Goal: Participate in discussion: Engage in conversation with other users on a specific topic

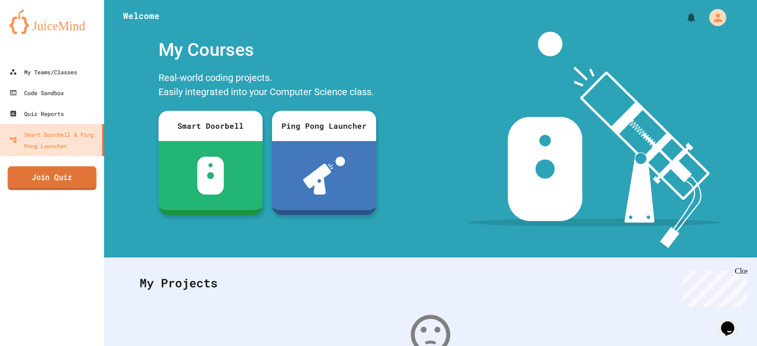
click at [29, 175] on link "Join Quiz" at bounding box center [52, 178] width 89 height 24
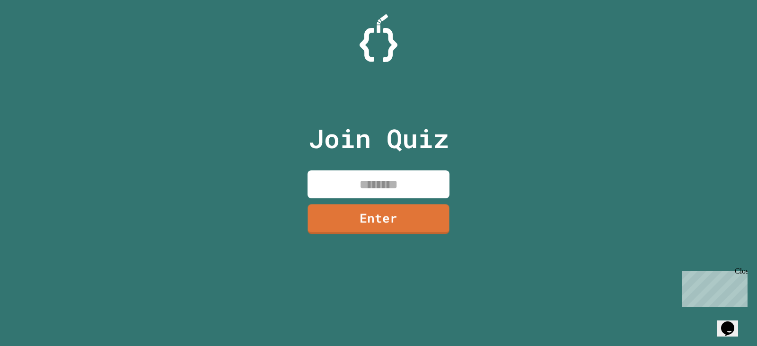
click at [388, 176] on input at bounding box center [379, 184] width 142 height 28
drag, startPoint x: 341, startPoint y: 151, endPoint x: 348, endPoint y: 172, distance: 21.6
click at [342, 155] on p "Join Quiz" at bounding box center [379, 138] width 141 height 39
click at [403, 188] on input at bounding box center [379, 184] width 142 height 28
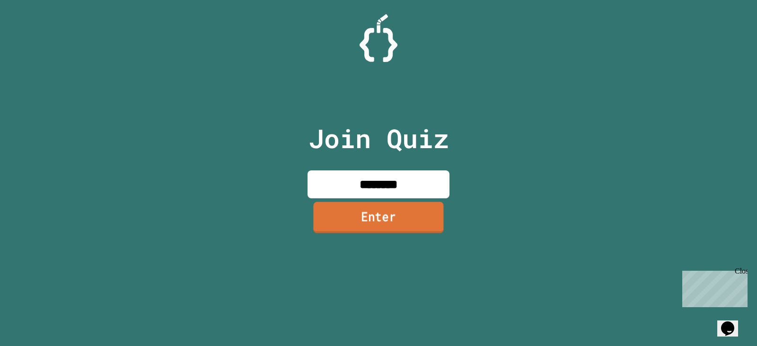
type input "********"
click at [410, 221] on link "Enter" at bounding box center [379, 217] width 142 height 31
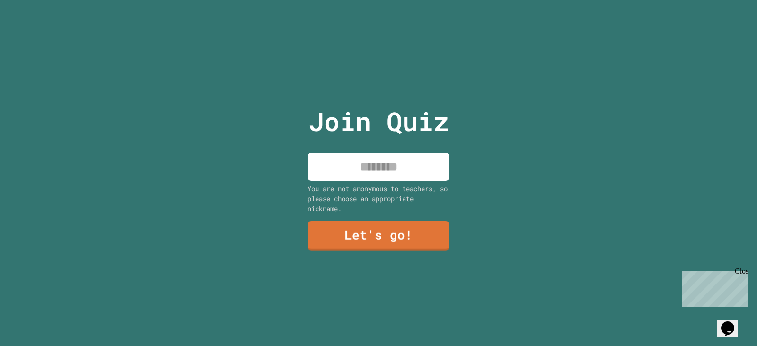
click at [404, 164] on input at bounding box center [379, 167] width 142 height 28
type input "*****"
click at [408, 235] on link "Let's go!" at bounding box center [378, 234] width 135 height 31
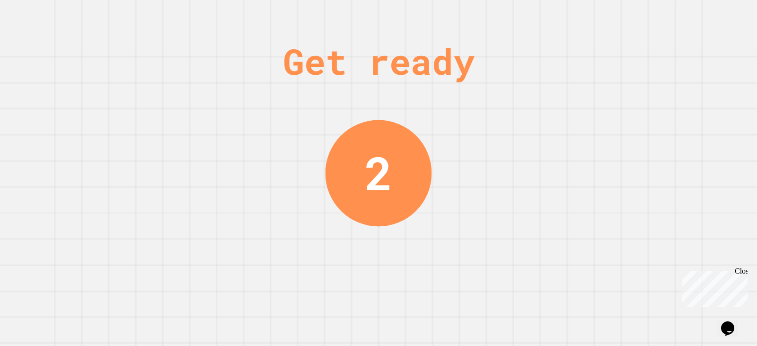
click at [376, 207] on div "2" at bounding box center [379, 173] width 107 height 107
click at [383, 191] on div "1" at bounding box center [378, 172] width 27 height 69
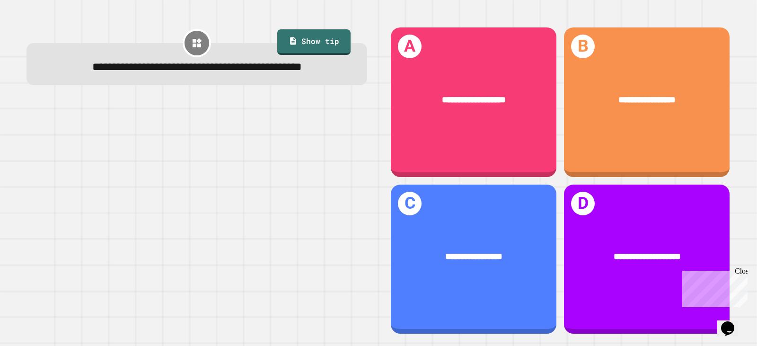
click at [321, 216] on div at bounding box center [197, 217] width 341 height 234
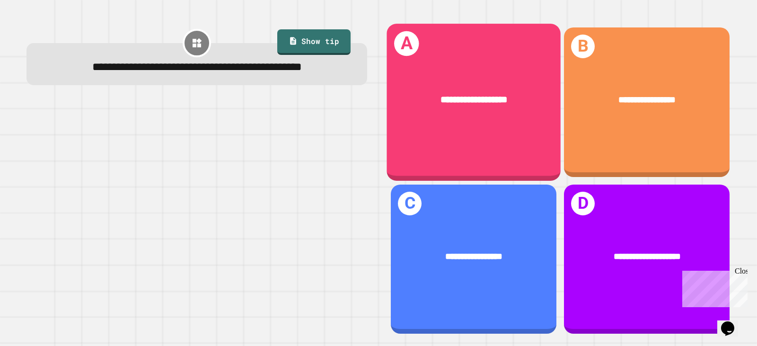
click at [517, 153] on div "**********" at bounding box center [474, 102] width 174 height 157
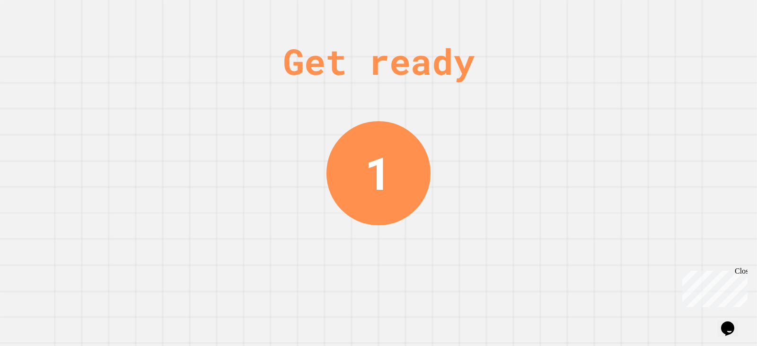
click at [121, 199] on div "Get ready 1" at bounding box center [378, 173] width 757 height 346
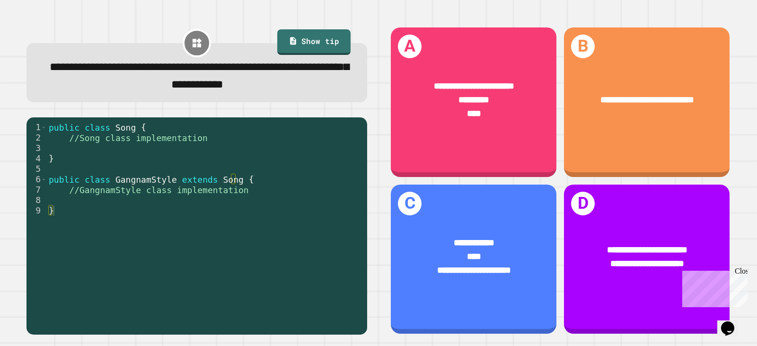
click at [237, 184] on div "public class Song { //Song class implementation } public class GangnamStyle ext…" at bounding box center [205, 221] width 316 height 198
click at [254, 147] on div "public class Song { //Song class implementation } public class GangnamStyle ext…" at bounding box center [205, 221] width 316 height 198
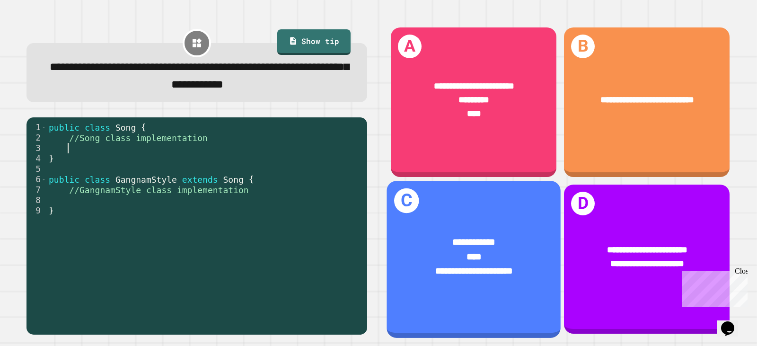
click at [409, 221] on div "**********" at bounding box center [474, 256] width 174 height 80
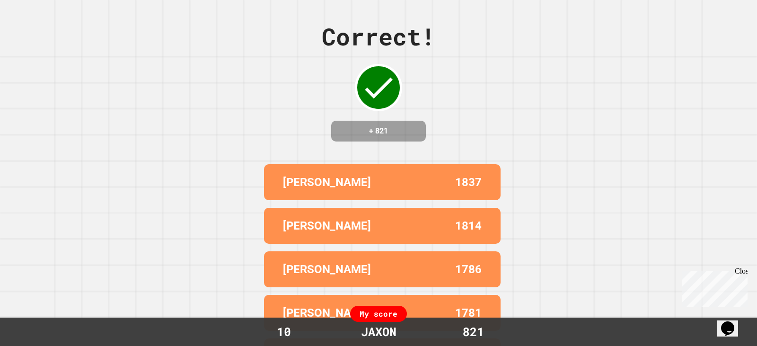
click at [501, 198] on div "Correct! + 821 NICK 1837 [PERSON_NAME] 1814 [PERSON_NAME] 1786 [PERSON_NAME] 17…" at bounding box center [378, 173] width 757 height 346
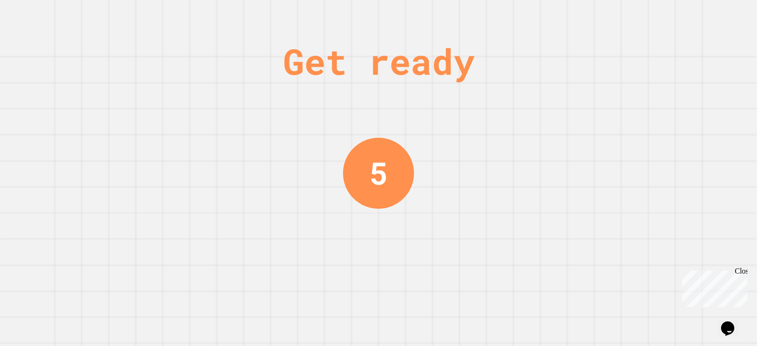
drag, startPoint x: 470, startPoint y: 213, endPoint x: 466, endPoint y: 205, distance: 8.3
click at [470, 212] on div "Get ready 5" at bounding box center [378, 173] width 757 height 346
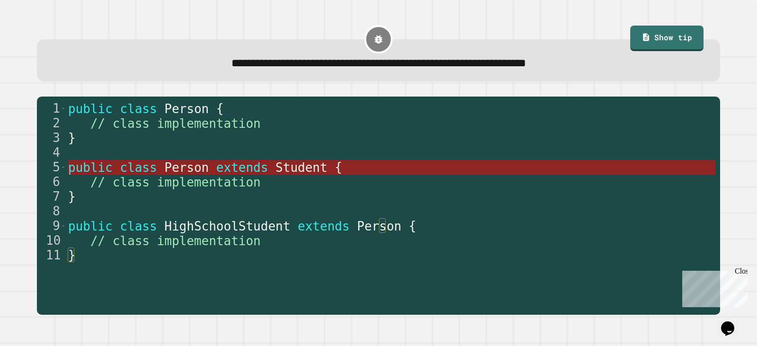
click at [276, 165] on span "Student" at bounding box center [302, 167] width 52 height 14
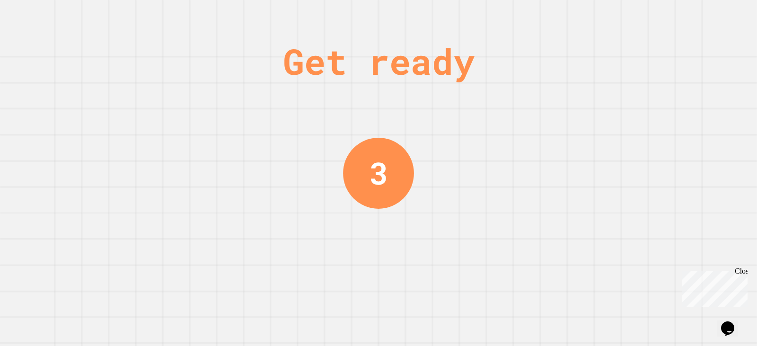
click at [376, 227] on div "Get ready 3" at bounding box center [378, 173] width 71 height 346
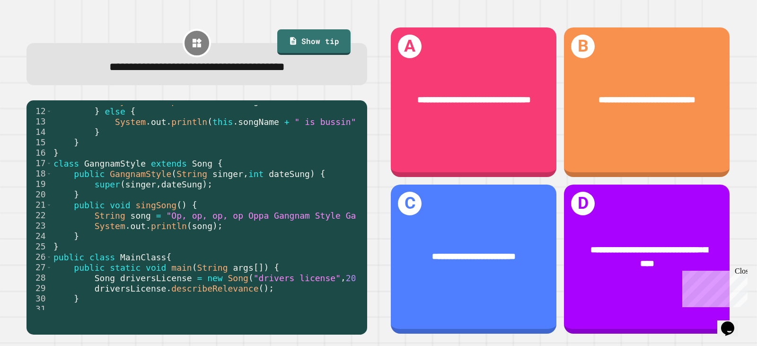
scroll to position [135, 0]
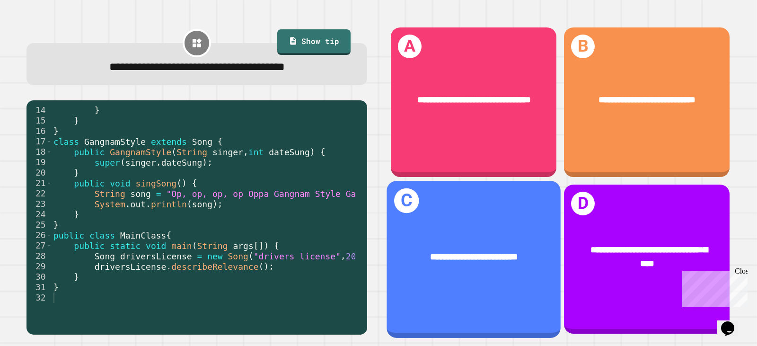
click at [590, 192] on div "**********" at bounding box center [647, 260] width 166 height 150
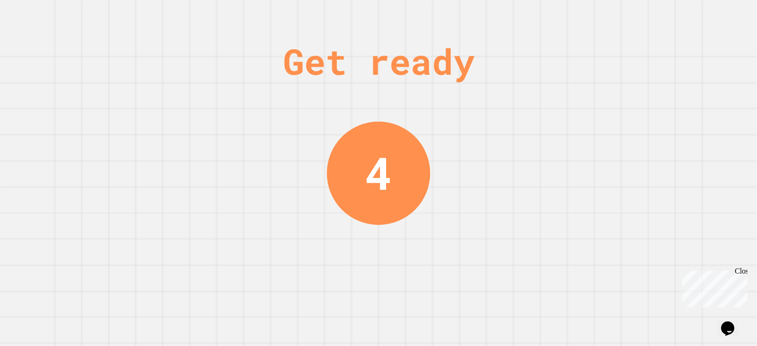
click at [252, 192] on div "Get ready 4" at bounding box center [378, 173] width 757 height 346
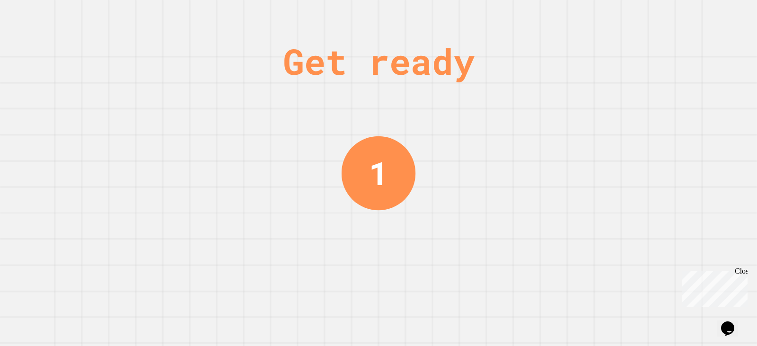
click at [246, 192] on div "Get ready 1" at bounding box center [378, 173] width 757 height 346
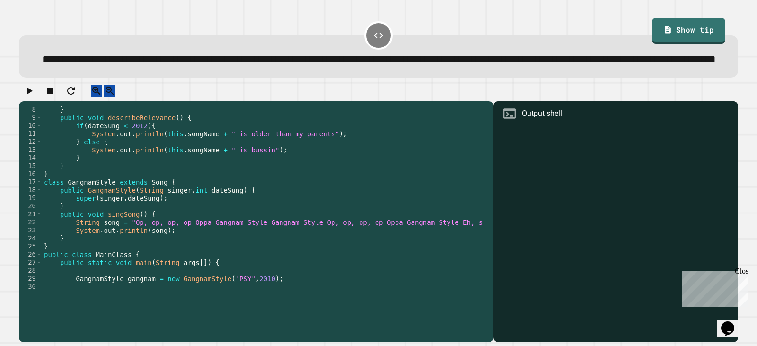
scroll to position [105, 0]
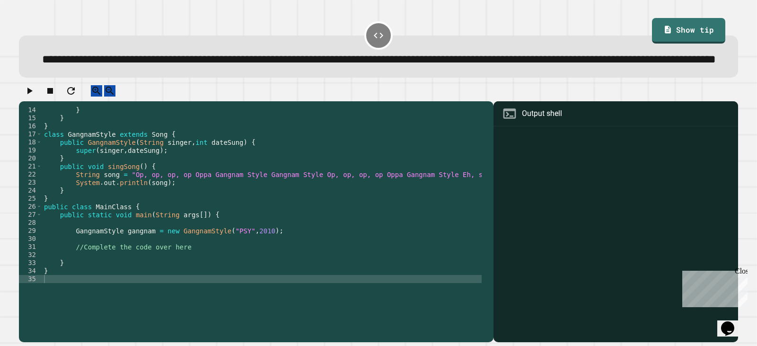
click at [140, 282] on div "} } } class GangnamStyle extends Song { public GangnamStyle ( String singer , i…" at bounding box center [324, 202] width 565 height 193
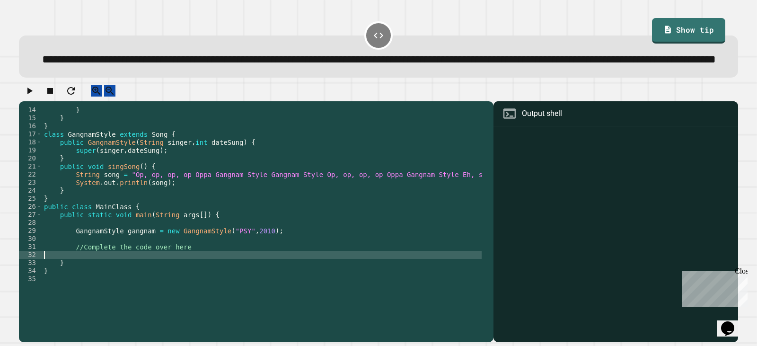
click at [199, 272] on div "} } } class GangnamStyle extends Song { public GangnamStyle ( String singer , i…" at bounding box center [324, 202] width 565 height 193
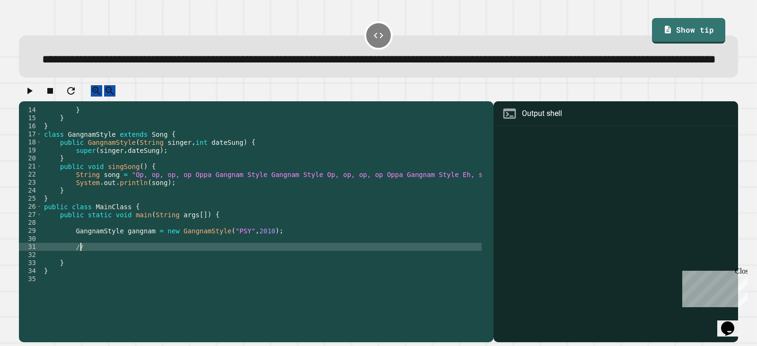
type textarea "*"
click at [28, 97] on icon "button" at bounding box center [29, 90] width 11 height 11
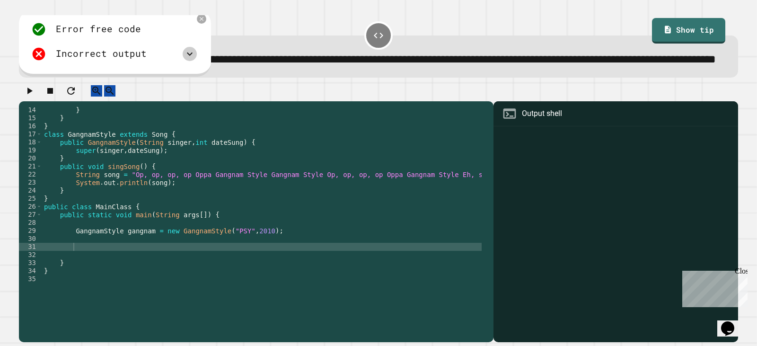
click at [194, 60] on icon at bounding box center [189, 53] width 11 height 11
click at [193, 60] on icon at bounding box center [189, 53] width 11 height 11
click at [201, 21] on icon at bounding box center [201, 19] width 5 height 5
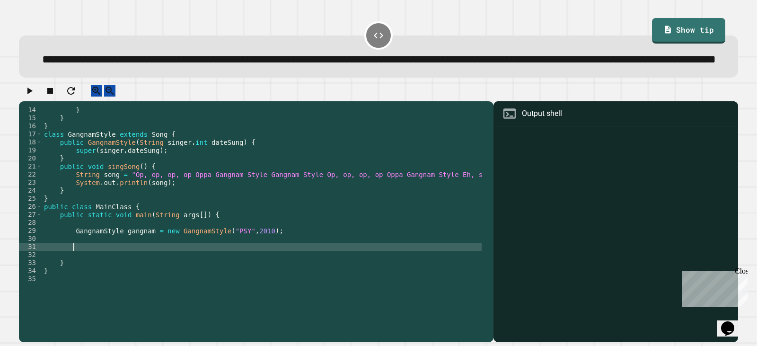
click at [200, 276] on div "} } } class GangnamStyle extends Song { public GangnamStyle ( String singer , i…" at bounding box center [324, 202] width 565 height 193
click at [148, 197] on div "} } } class GangnamStyle extends Song { public GangnamStyle ( String singer , i…" at bounding box center [324, 202] width 565 height 193
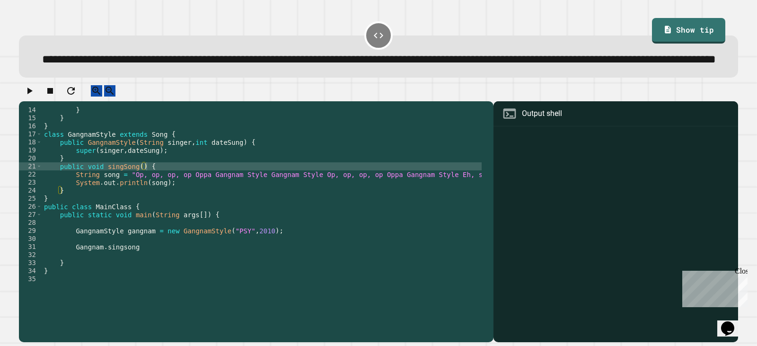
click at [33, 97] on icon "button" at bounding box center [29, 90] width 11 height 11
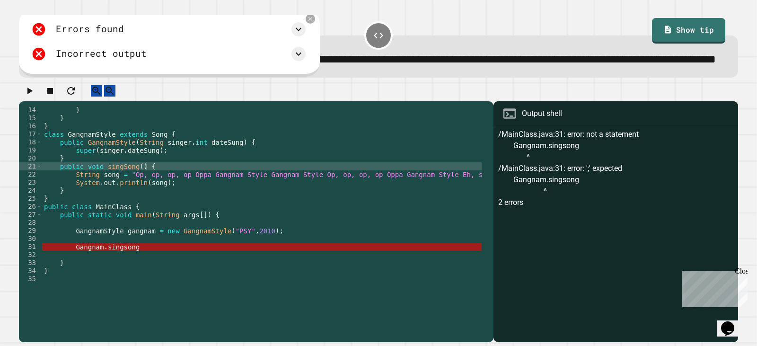
click at [117, 276] on div "} } } class GangnamStyle extends Song { public GangnamStyle ( String singer , i…" at bounding box center [324, 202] width 565 height 193
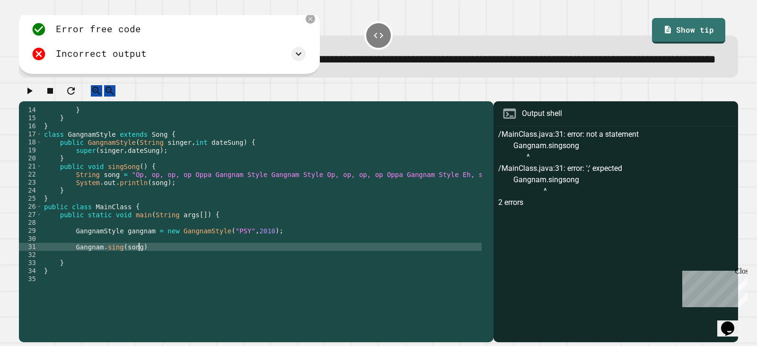
scroll to position [0, 6]
click at [35, 97] on icon "button" at bounding box center [29, 90] width 11 height 11
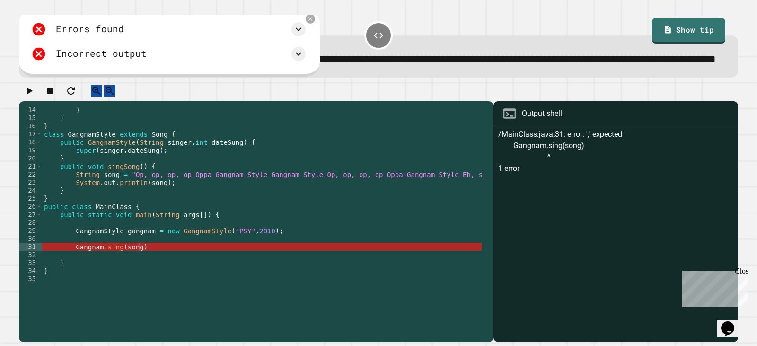
click at [148, 275] on div "} } } class GangnamStyle extends Song { public GangnamStyle ( String singer , i…" at bounding box center [324, 202] width 565 height 193
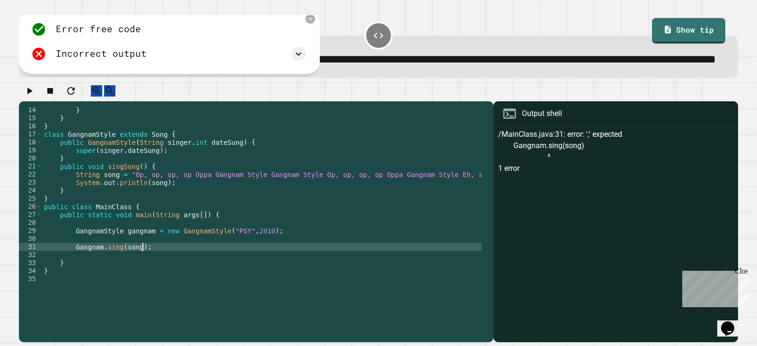
click at [33, 94] on icon "button" at bounding box center [29, 91] width 5 height 7
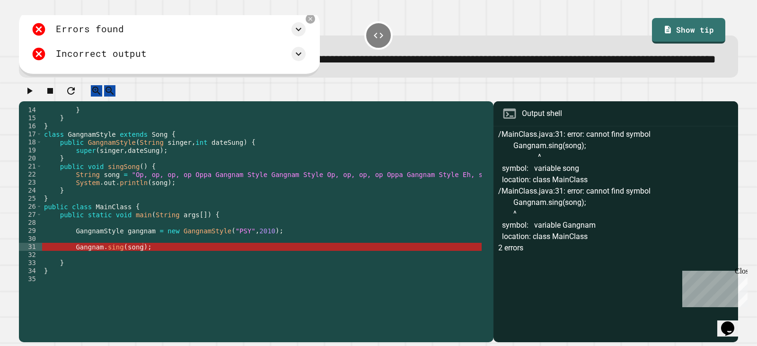
click at [121, 273] on div "} } } class GangnamStyle extends Song { public GangnamStyle ( String singer , i…" at bounding box center [324, 202] width 565 height 193
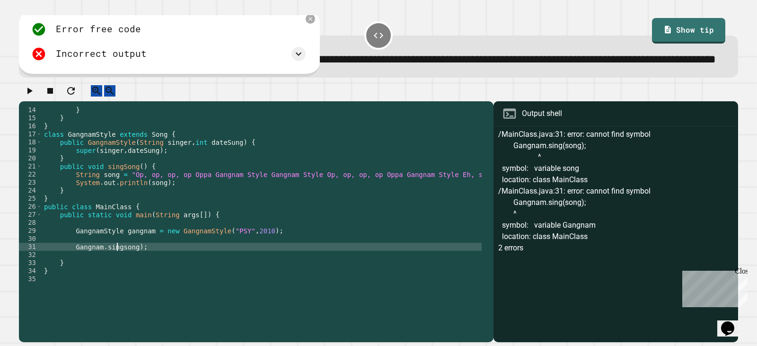
click at [102, 274] on div "} } } class GangnamStyle extends Song { public GangnamStyle ( String singer , i…" at bounding box center [324, 202] width 565 height 193
click at [32, 97] on icon "button" at bounding box center [29, 90] width 11 height 11
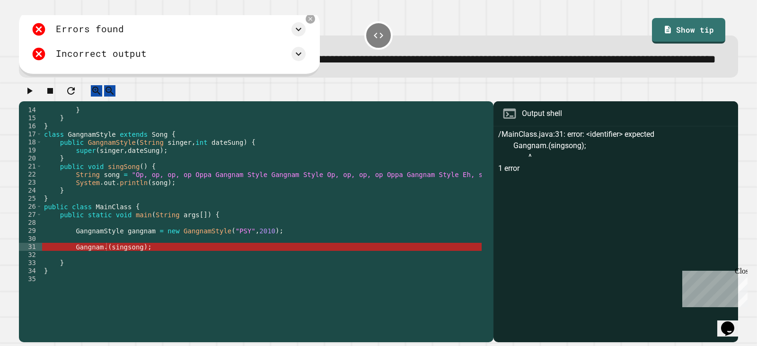
click at [98, 276] on div "} } } class GangnamStyle extends Song { public GangnamStyle ( String singer , i…" at bounding box center [324, 202] width 565 height 193
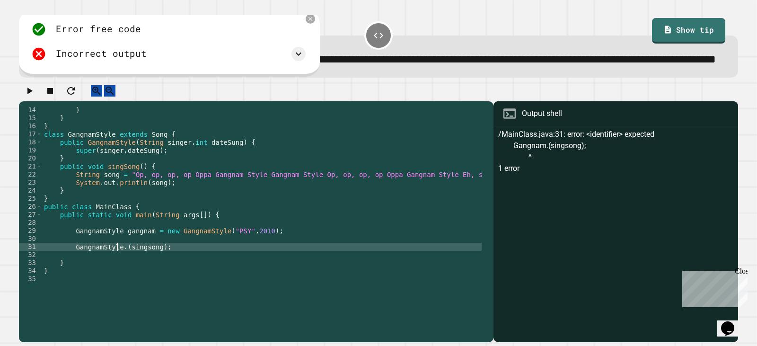
scroll to position [0, 5]
click at [156, 275] on div "} } } class GangnamStyle extends Song { public GangnamStyle ( String singer , i…" at bounding box center [324, 202] width 565 height 193
click at [31, 94] on icon "button" at bounding box center [29, 91] width 5 height 7
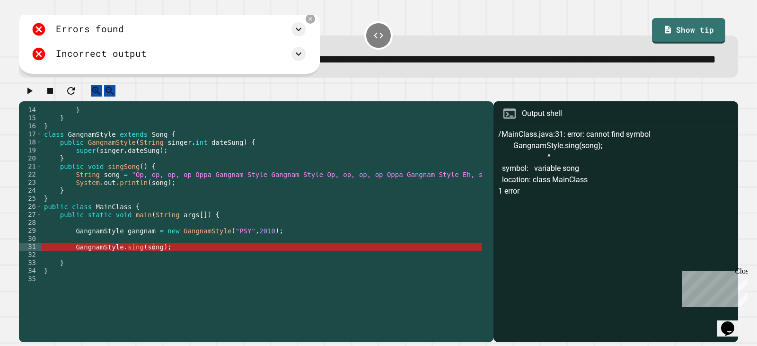
click at [116, 275] on div "} } } class GangnamStyle extends Song { public GangnamStyle ( String singer , i…" at bounding box center [324, 202] width 565 height 193
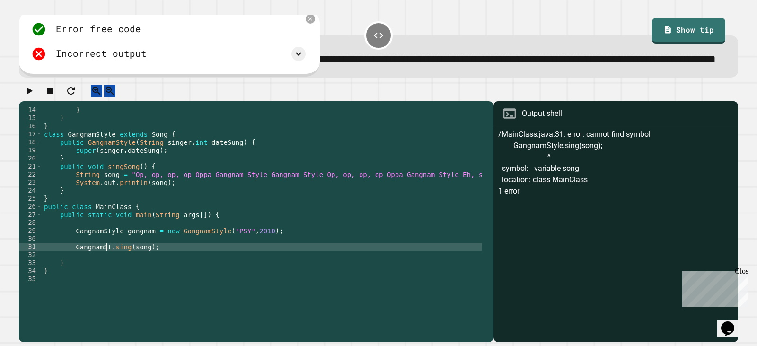
scroll to position [0, 7]
click at [76, 276] on div "} } } class GangnamStyle extends Song { public GangnamStyle ( String singer , i…" at bounding box center [324, 202] width 565 height 193
click at [35, 97] on icon "button" at bounding box center [29, 90] width 11 height 11
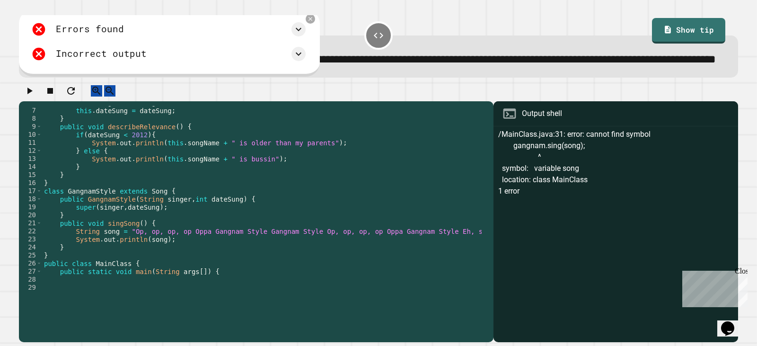
scroll to position [105, 0]
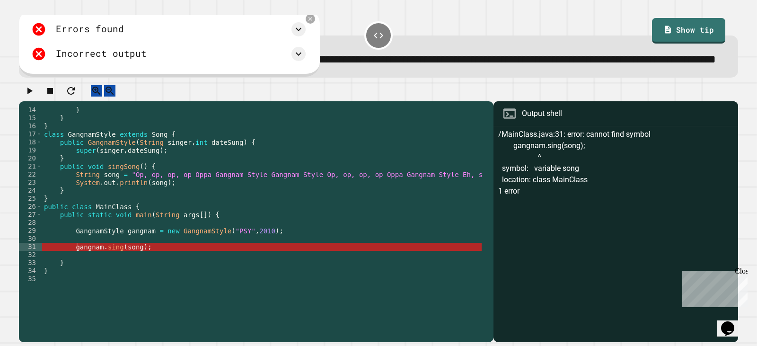
click at [137, 275] on div "} } } class GangnamStyle extends Song { public GangnamStyle ( String singer , i…" at bounding box center [324, 202] width 565 height 193
click at [135, 275] on div "} } } class GangnamStyle extends Song { public GangnamStyle ( String singer , i…" at bounding box center [324, 202] width 565 height 193
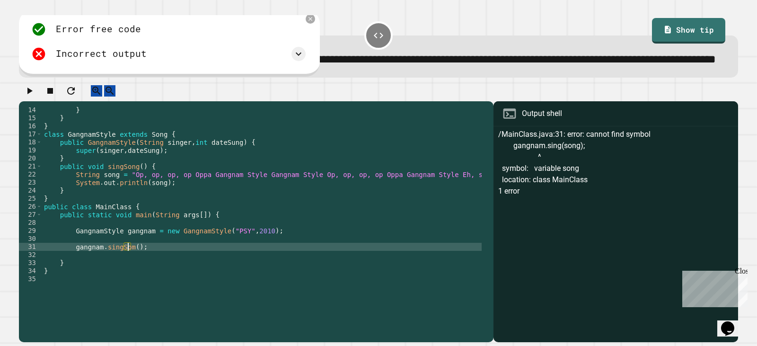
scroll to position [0, 6]
type textarea "**********"
click at [27, 97] on button "button" at bounding box center [29, 91] width 11 height 12
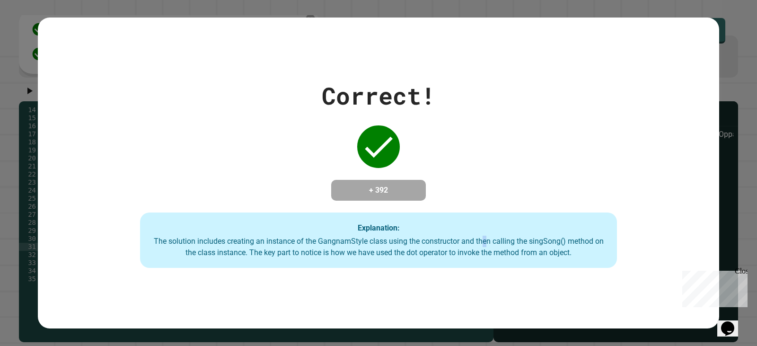
click at [481, 242] on div "The solution includes creating an instance of the GangnamStyle class using the …" at bounding box center [379, 247] width 458 height 23
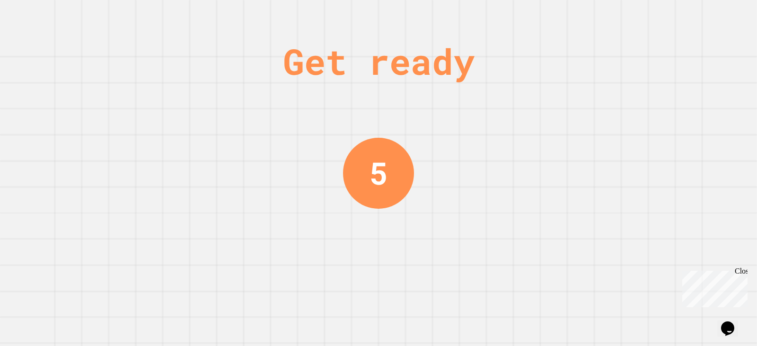
click at [440, 236] on div "Get ready 5" at bounding box center [378, 173] width 757 height 346
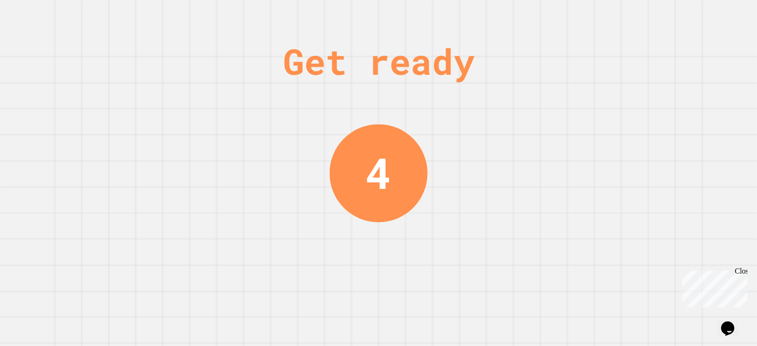
click at [223, 161] on div "Get ready 4" at bounding box center [378, 173] width 757 height 346
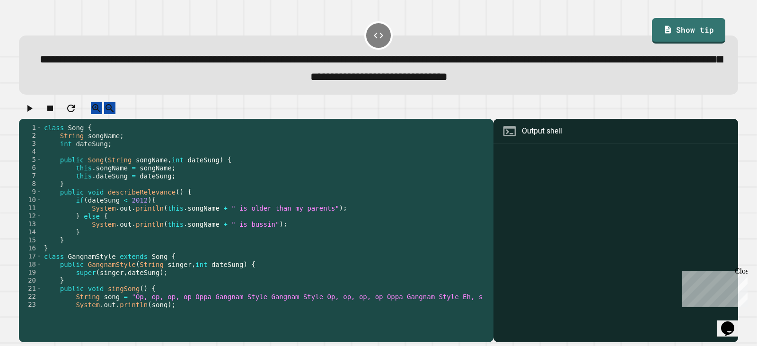
scroll to position [80, 0]
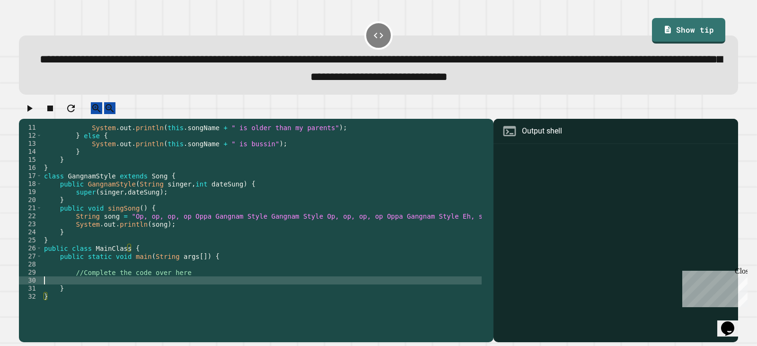
click at [195, 290] on div "System . out . println ( this . songName + " is older than my parents" ) ; } el…" at bounding box center [324, 220] width 565 height 193
drag, startPoint x: 222, startPoint y: 282, endPoint x: 228, endPoint y: 276, distance: 8.1
click at [223, 282] on div "System . out . println ( this . songName + " is older than my parents" ) ; } el…" at bounding box center [324, 220] width 565 height 193
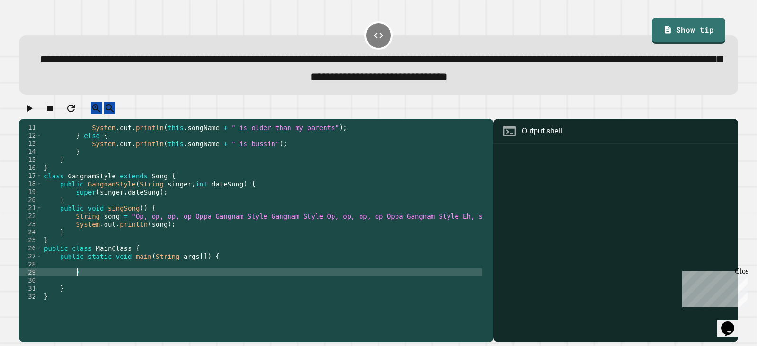
type textarea "*"
type textarea "**********"
